Goal: Task Accomplishment & Management: Complete application form

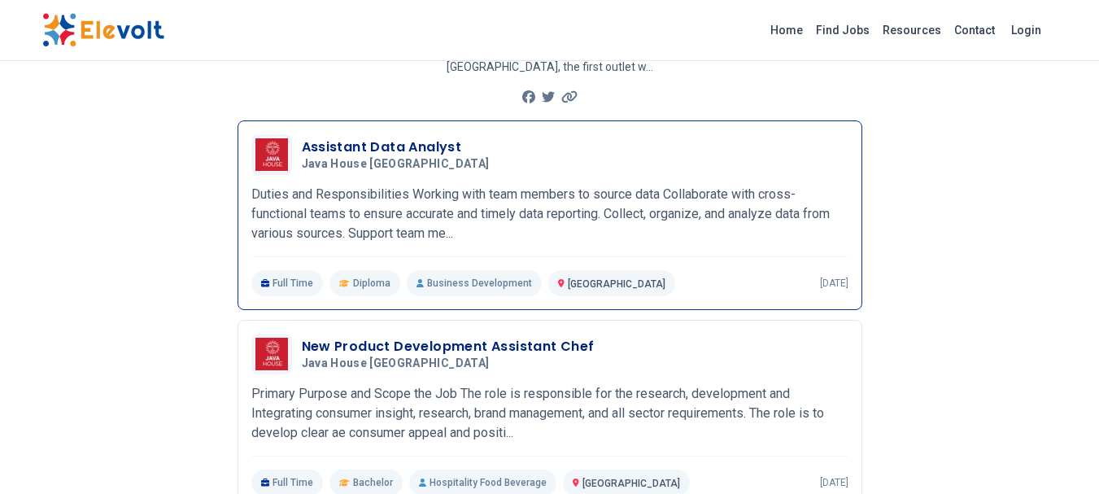
scroll to position [168, 0]
click at [496, 222] on p "Duties and Responsibilities Working with team members to source data Collaborat…" at bounding box center [549, 213] width 597 height 59
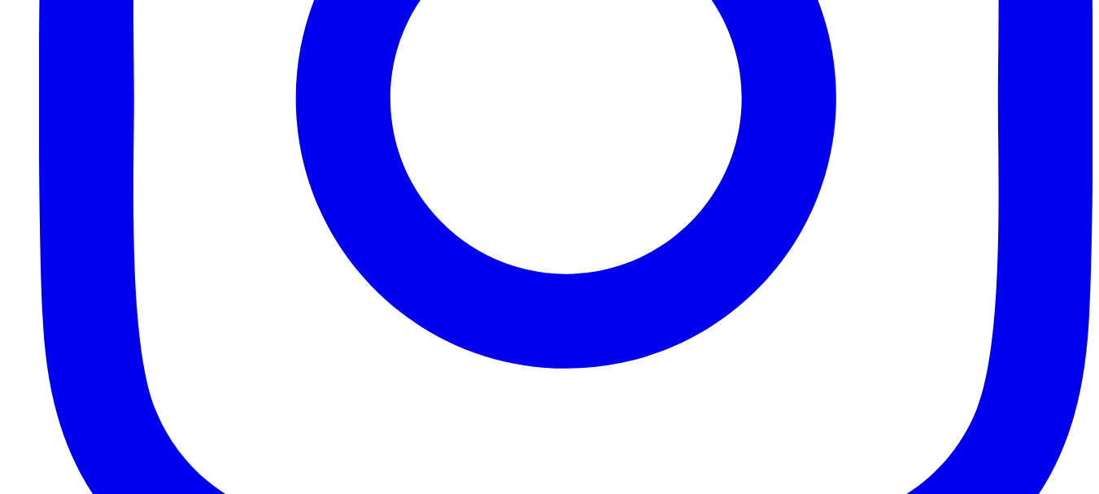
scroll to position [634, 0]
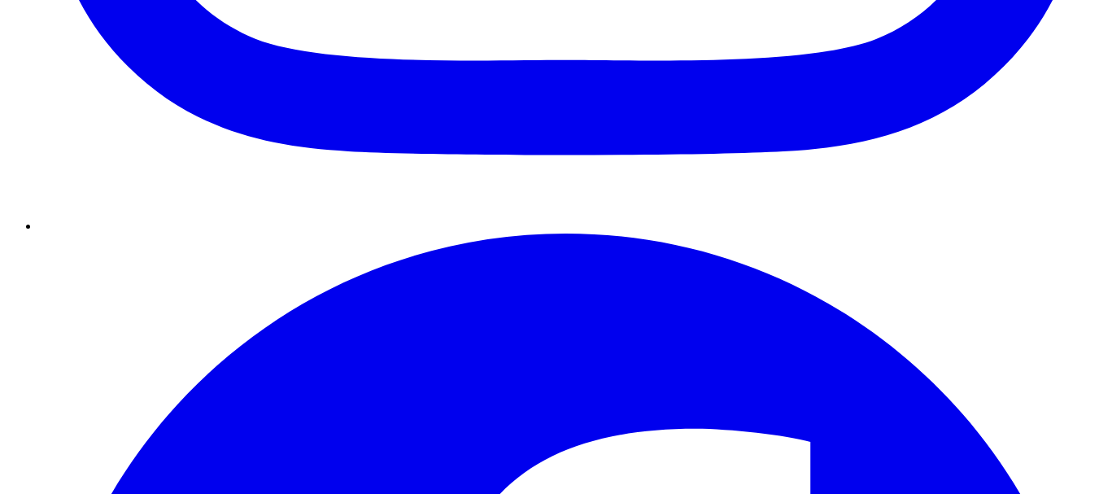
scroll to position [1186, 0]
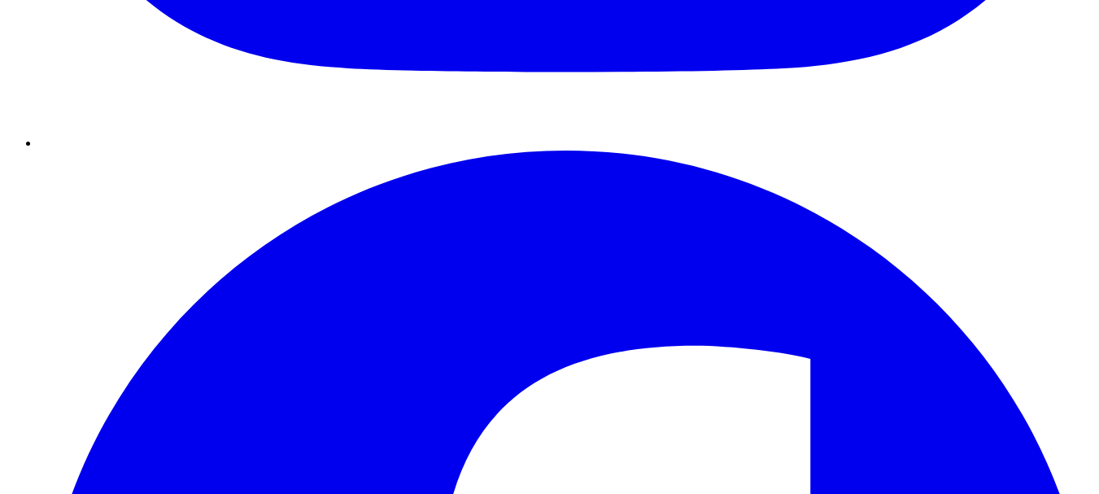
drag, startPoint x: 54, startPoint y: 85, endPoint x: 545, endPoint y: 191, distance: 502.7
copy div "Assistant Data Analyst All Jobs [GEOGRAPHIC_DATA] KE [DEMOGRAPHIC_DATA] Diploma…"
